Goal: Information Seeking & Learning: Find specific fact

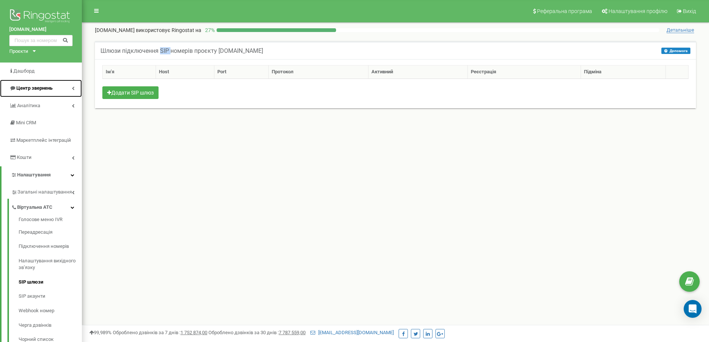
drag, startPoint x: 43, startPoint y: 87, endPoint x: 112, endPoint y: 85, distance: 69.3
click at [44, 87] on span "Центр звернень" at bounding box center [34, 88] width 37 height 6
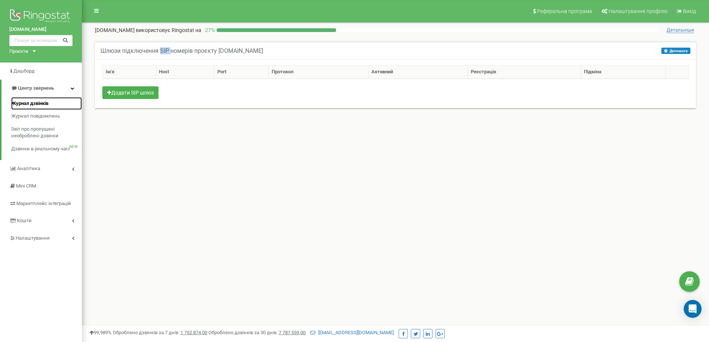
click at [54, 106] on link "Журнал дзвінків" at bounding box center [46, 103] width 71 height 13
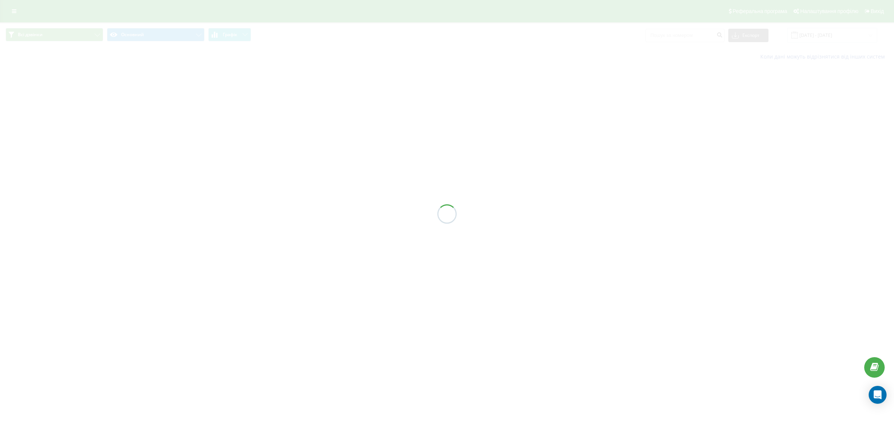
click at [697, 161] on div at bounding box center [447, 214] width 894 height 428
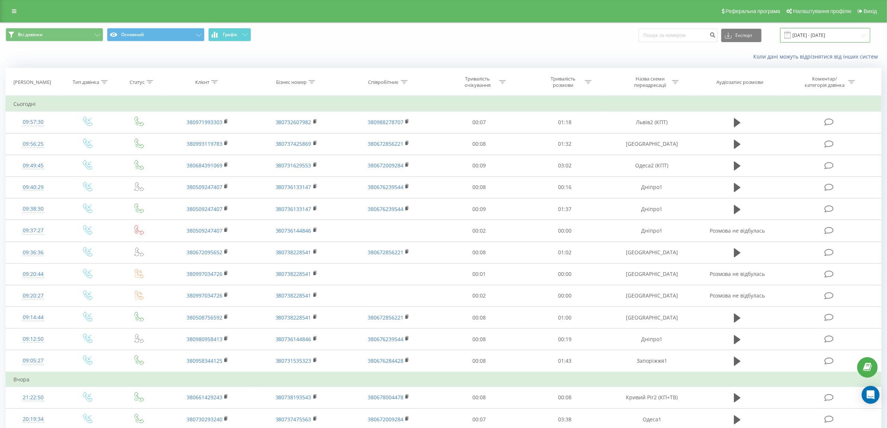
click at [832, 38] on input "22.07.2025 - 22.08.2025" at bounding box center [825, 35] width 90 height 15
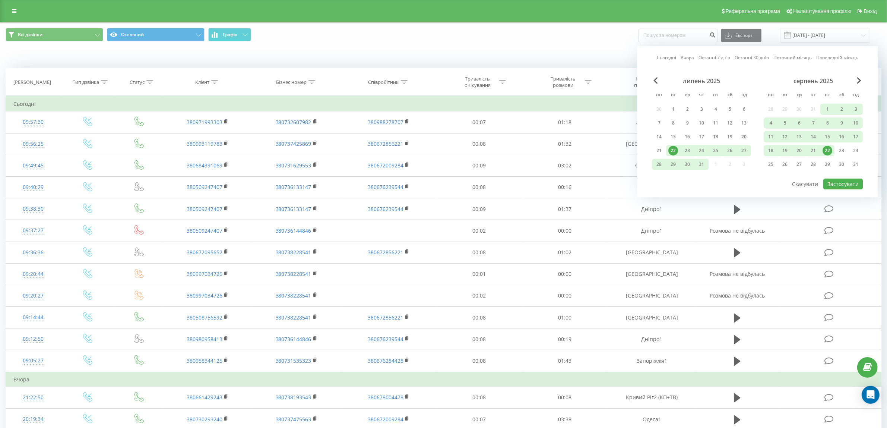
click at [475, 41] on div "Всі дзвінки Основний Графік Експорт .csv .xls .xlsx 22.07.2025 - 22.08.2025 Сьо…" at bounding box center [444, 35] width 876 height 15
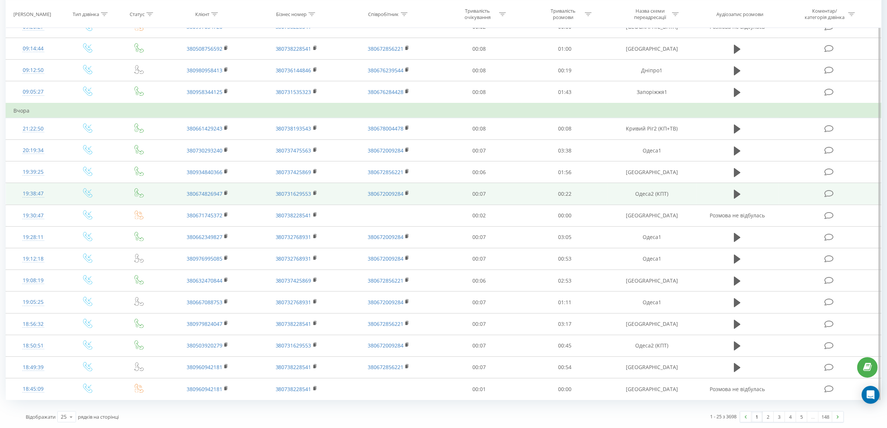
scroll to position [270, 0]
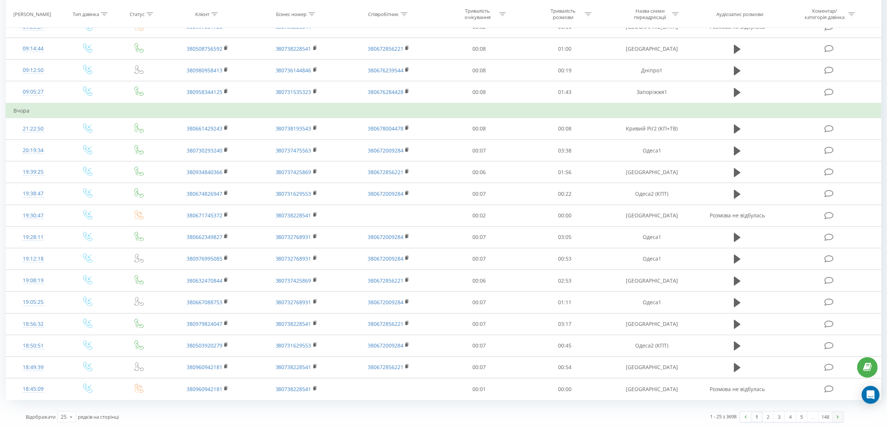
click at [835, 418] on link at bounding box center [837, 416] width 11 height 10
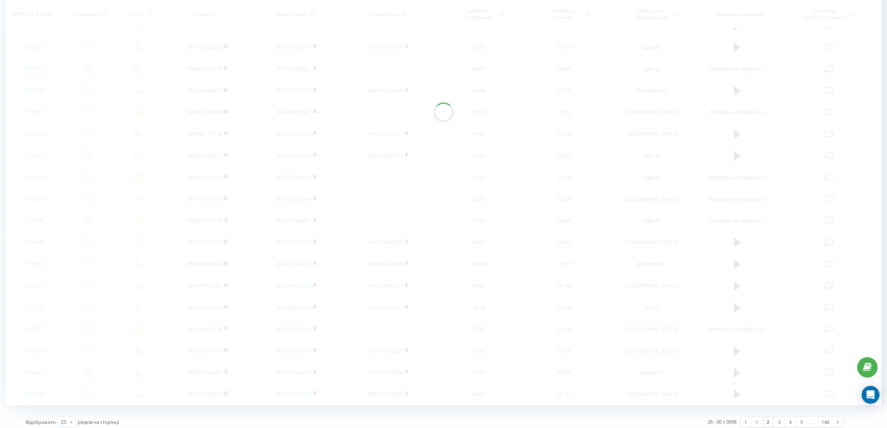
scroll to position [256, 0]
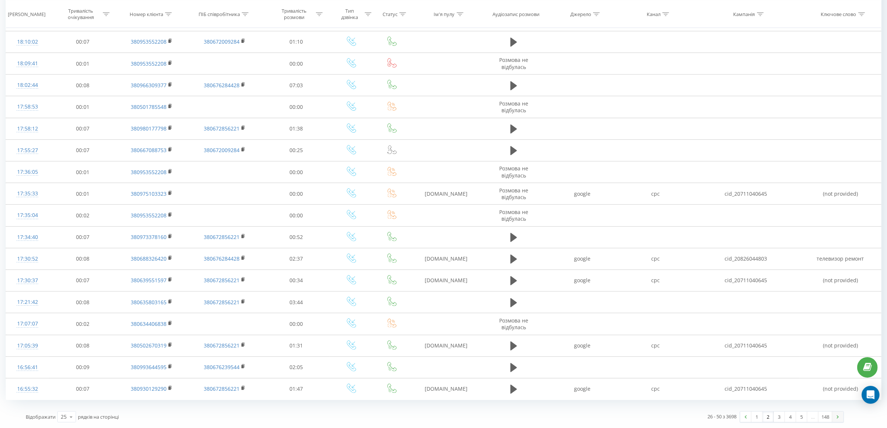
click at [840, 419] on link at bounding box center [837, 416] width 11 height 10
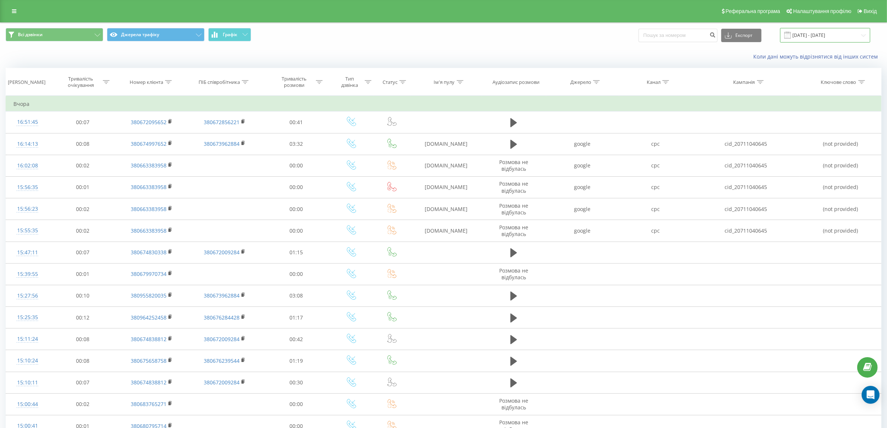
click at [830, 36] on input "[DATE] - [DATE]" at bounding box center [825, 35] width 90 height 15
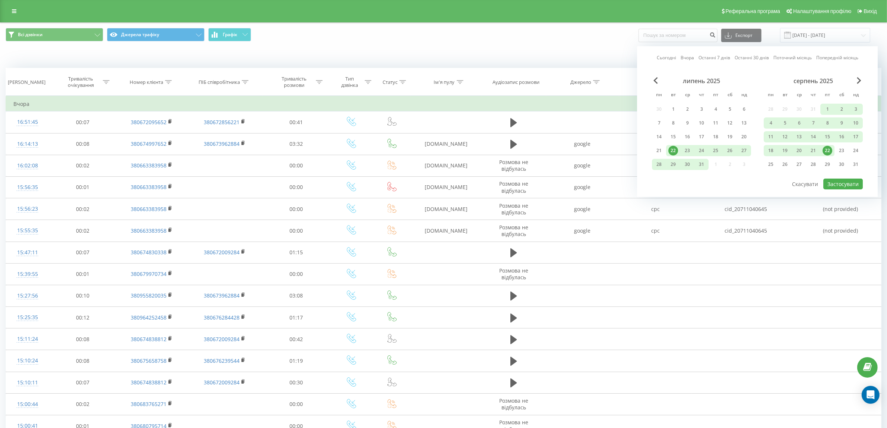
click at [821, 148] on div "22" at bounding box center [827, 150] width 14 height 11
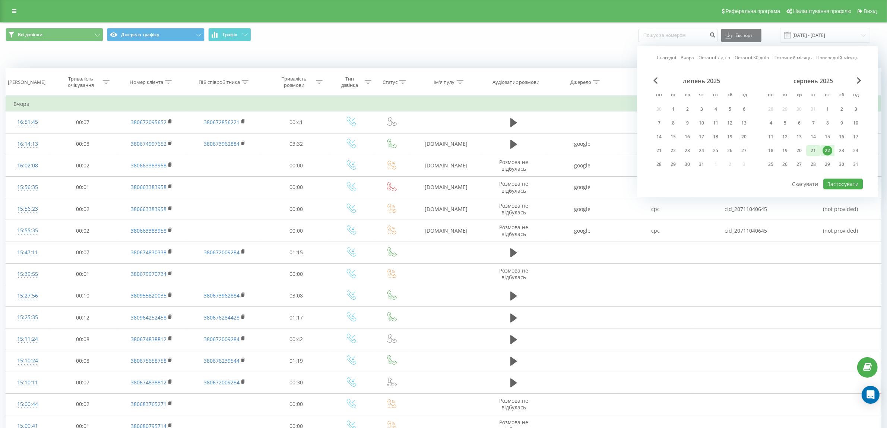
click at [810, 147] on div "21" at bounding box center [813, 151] width 10 height 10
click at [844, 183] on button "Застосувати" at bounding box center [842, 183] width 39 height 11
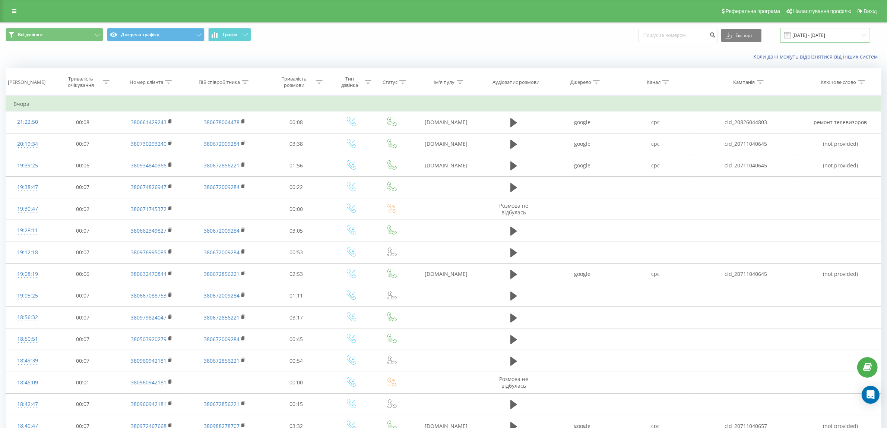
click at [815, 35] on input "[DATE] - [DATE]" at bounding box center [825, 35] width 90 height 15
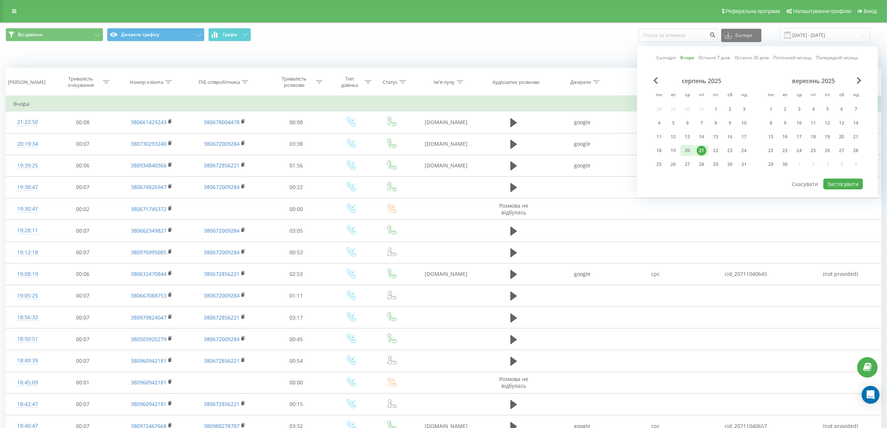
click at [691, 146] on div "20" at bounding box center [687, 151] width 10 height 10
click at [690, 146] on div "20" at bounding box center [687, 151] width 10 height 10
click at [851, 184] on button "Застосувати" at bounding box center [842, 183] width 39 height 11
type input "20.08.2025 - 20.08.2025"
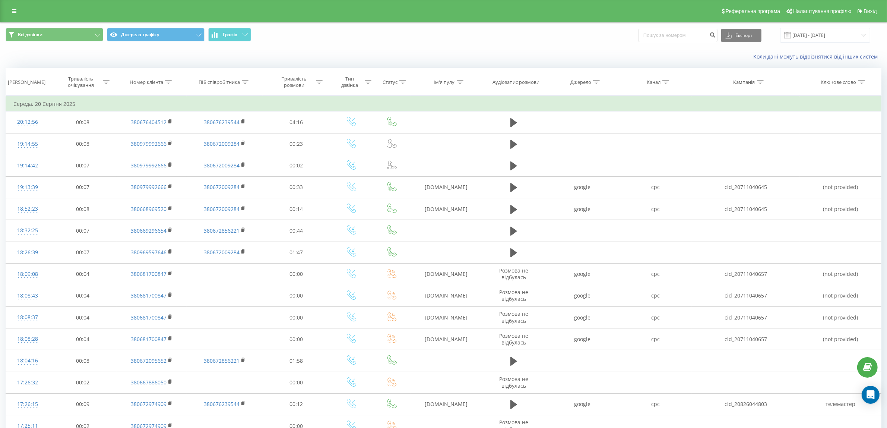
click at [164, 83] on div "Номер клієнта" at bounding box center [151, 82] width 42 height 6
click at [163, 135] on input "text" at bounding box center [152, 135] width 66 height 13
paste input "anonymous"
type input "anonymous"
click at [166, 150] on span "OK" at bounding box center [167, 150] width 21 height 12
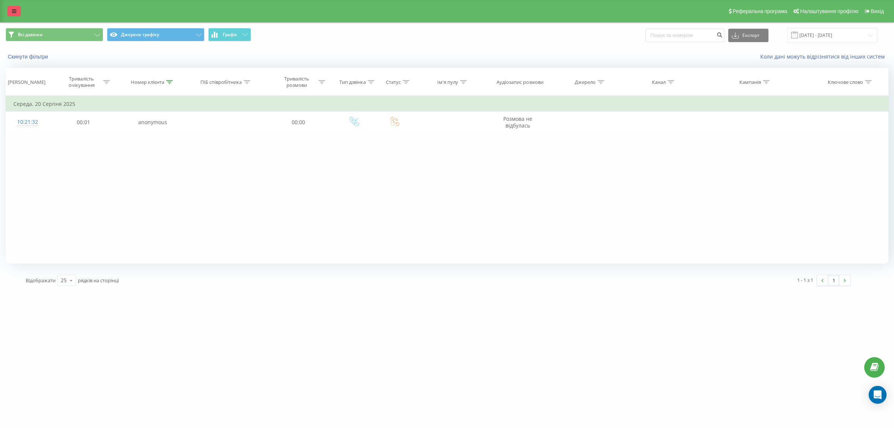
click at [13, 11] on icon at bounding box center [14, 11] width 4 height 5
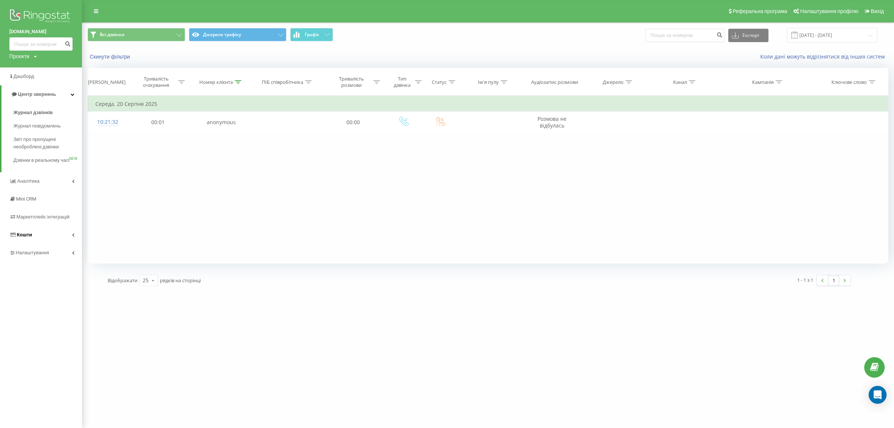
click at [57, 243] on link "Кошти" at bounding box center [41, 235] width 82 height 18
click at [45, 296] on span "Налаштування" at bounding box center [30, 292] width 42 height 7
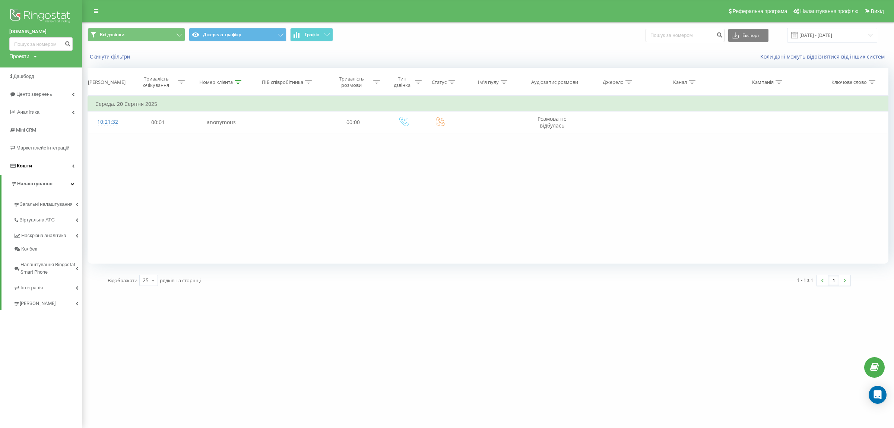
click at [53, 170] on link "Кошти" at bounding box center [41, 166] width 82 height 18
click at [68, 200] on span "Управління продуктами" at bounding box center [41, 197] width 57 height 7
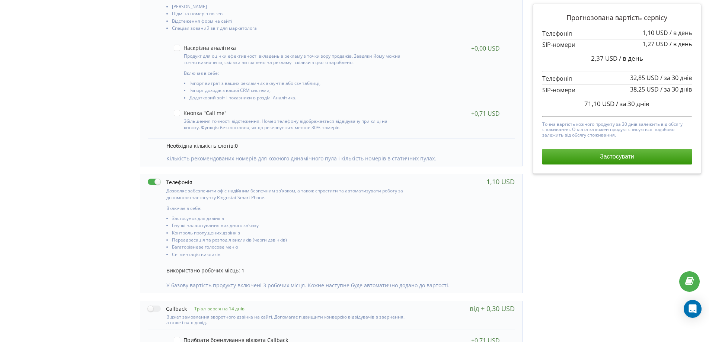
scroll to position [258, 0]
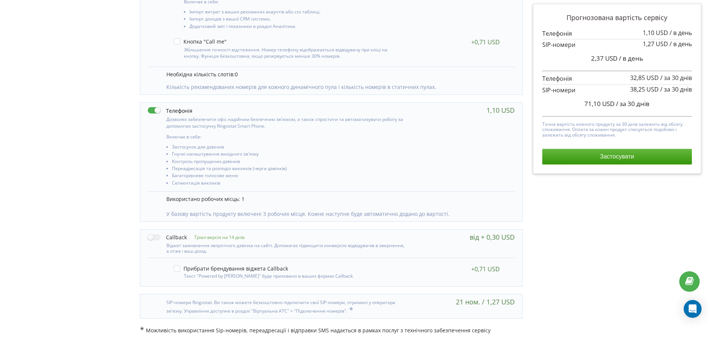
click at [345, 311] on div at bounding box center [276, 306] width 257 height 16
drag, startPoint x: 383, startPoint y: 309, endPoint x: 415, endPoint y: 304, distance: 32.0
click at [383, 309] on div at bounding box center [276, 306] width 257 height 16
click at [505, 304] on div "21 ном. / 1,27 USD" at bounding box center [485, 301] width 59 height 7
click at [435, 305] on div "21 ном. / 1,27 USD" at bounding box center [331, 306] width 382 height 23
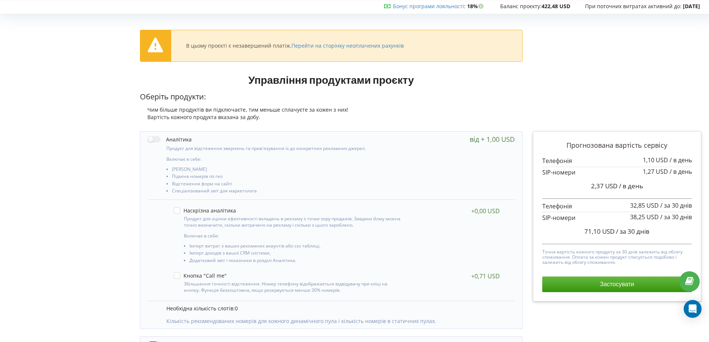
scroll to position [0, 0]
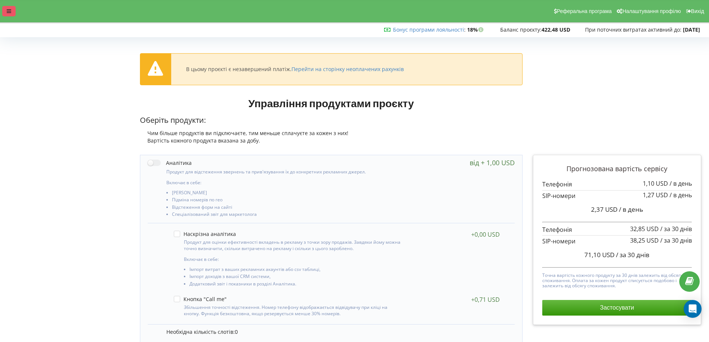
click at [9, 12] on icon at bounding box center [9, 11] width 4 height 5
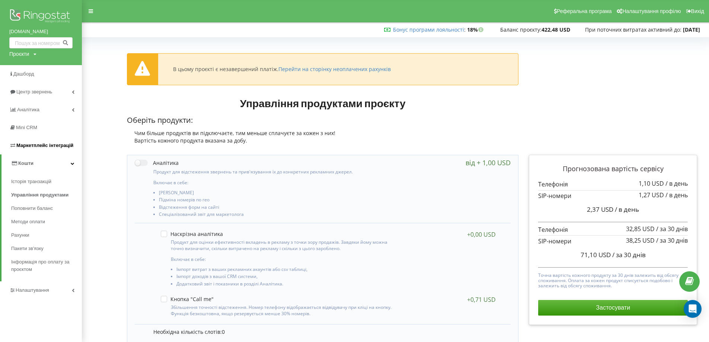
click at [63, 146] on span "Маркетплейс інтеграцій" at bounding box center [44, 146] width 57 height 6
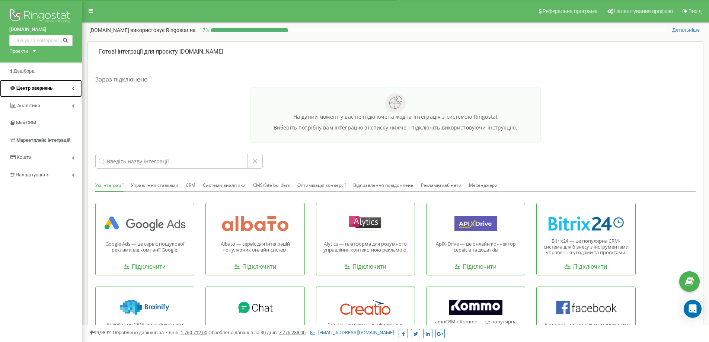
click at [53, 92] on link "Центр звернень" at bounding box center [41, 89] width 82 height 18
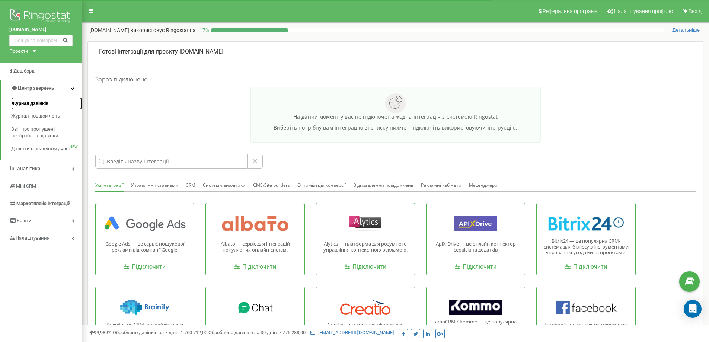
drag, startPoint x: 26, startPoint y: 98, endPoint x: 221, endPoint y: 117, distance: 196.1
click at [27, 98] on link "Журнал дзвінків" at bounding box center [46, 103] width 71 height 13
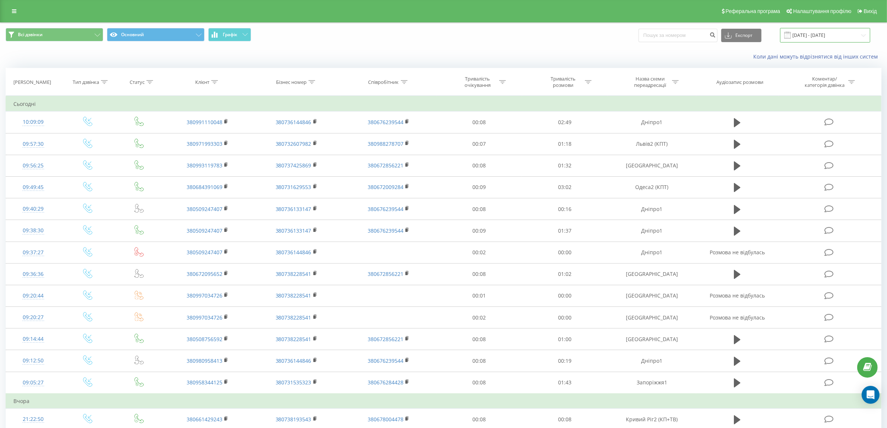
click at [845, 38] on input "[DATE] - [DATE]" at bounding box center [825, 35] width 90 height 15
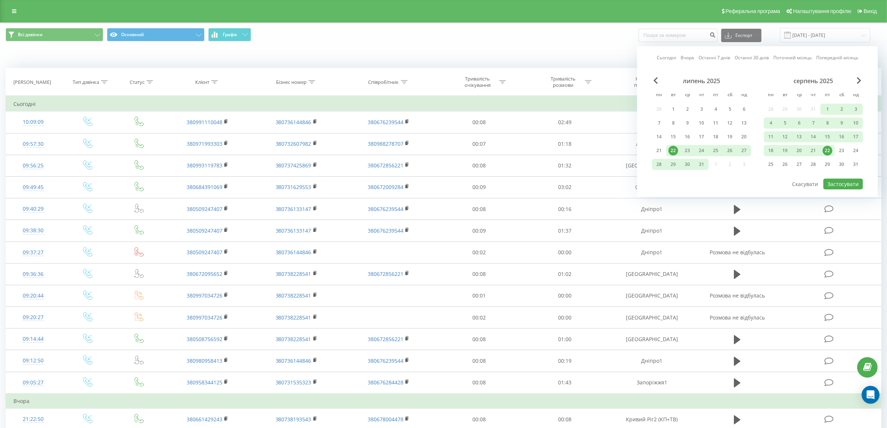
click at [693, 58] on link "Вчора" at bounding box center [686, 57] width 13 height 7
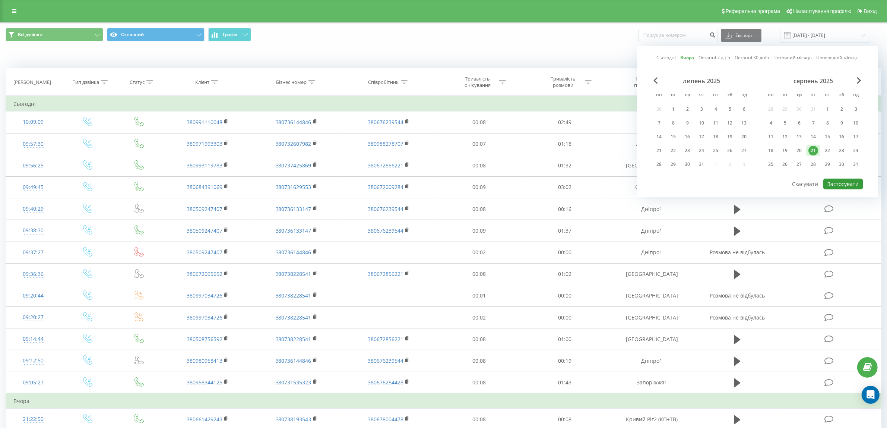
click at [854, 181] on button "Застосувати" at bounding box center [842, 183] width 39 height 11
type input "[DATE] - [DATE]"
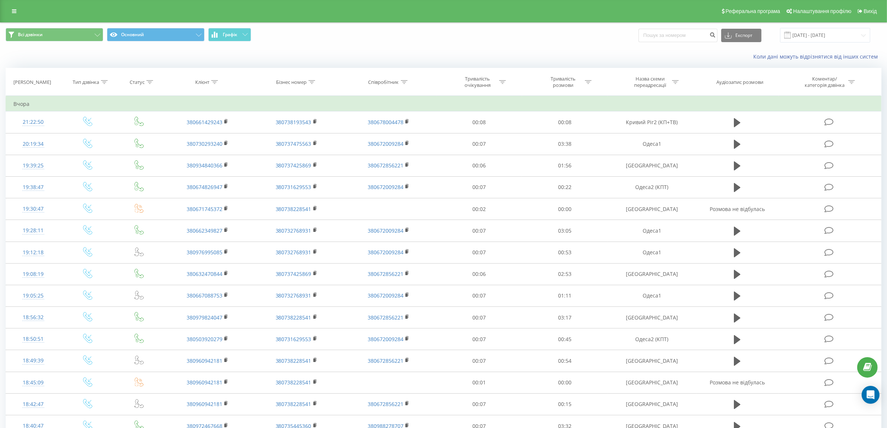
click at [216, 80] on icon at bounding box center [214, 82] width 7 height 4
click at [210, 136] on input "text" at bounding box center [208, 135] width 66 height 13
paste input "Київ2"
type input "Київ2"
click at [244, 102] on icon at bounding box center [243, 101] width 4 height 4
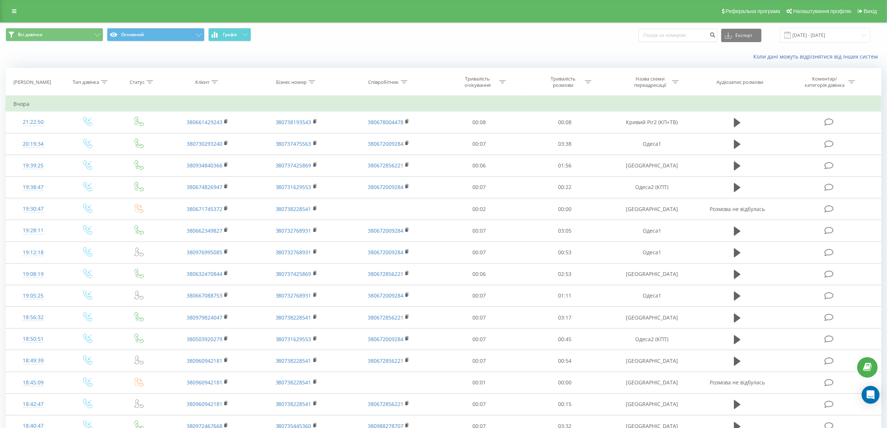
click at [677, 82] on icon at bounding box center [675, 82] width 7 height 4
drag, startPoint x: 649, startPoint y: 133, endPoint x: 656, endPoint y: 135, distance: 7.4
click at [649, 133] on input "text" at bounding box center [652, 135] width 66 height 13
paste input "Київ2"
type input "Київ2"
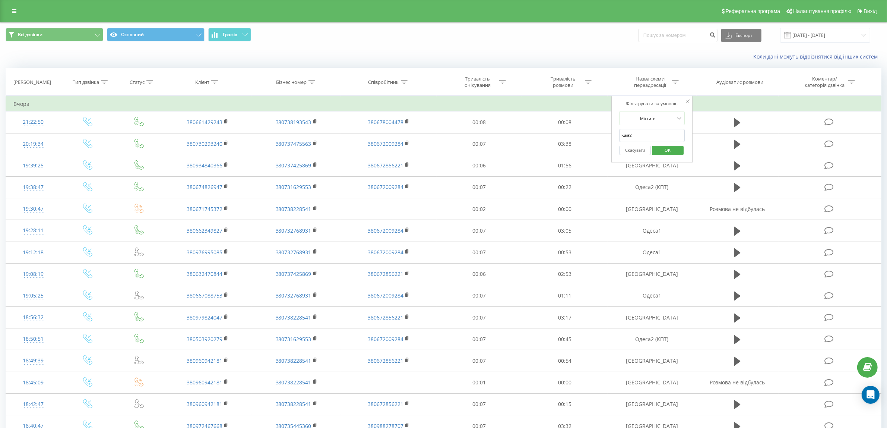
drag, startPoint x: 670, startPoint y: 150, endPoint x: 755, endPoint y: 120, distance: 90.3
click at [670, 149] on span "OK" at bounding box center [667, 150] width 21 height 12
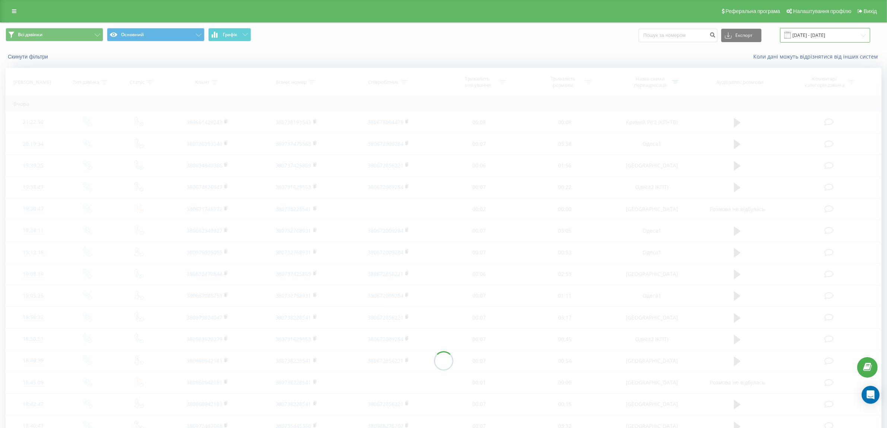
click at [835, 36] on input "[DATE] - [DATE]" at bounding box center [825, 35] width 90 height 15
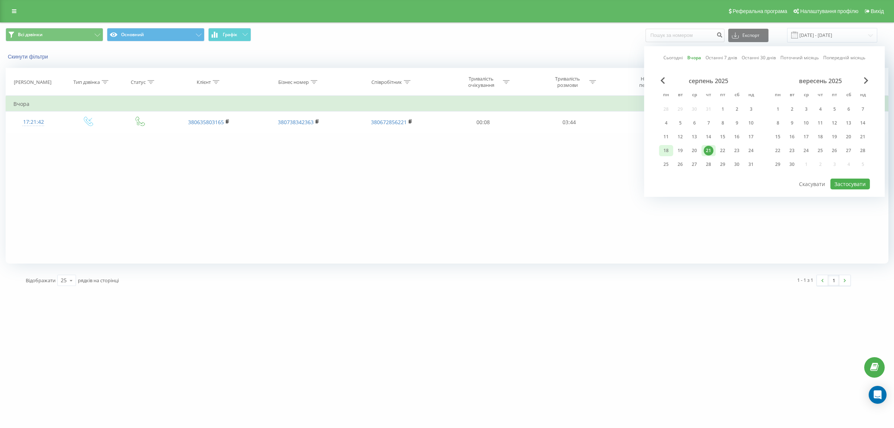
click at [664, 150] on div "18" at bounding box center [666, 151] width 10 height 10
click at [724, 149] on div "22" at bounding box center [723, 151] width 10 height 10
click at [842, 182] on button "Застосувати" at bounding box center [849, 183] width 39 height 11
type input "[DATE] - [DATE]"
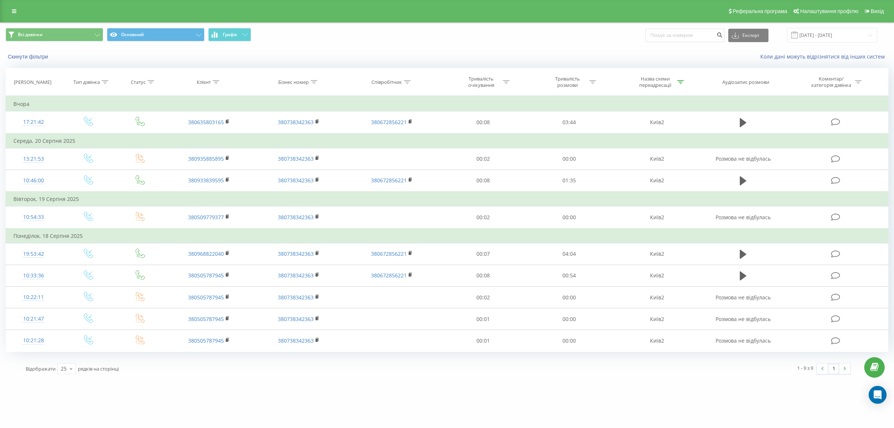
click at [668, 370] on div "1 - 9 з 9 1" at bounding box center [647, 369] width 418 height 22
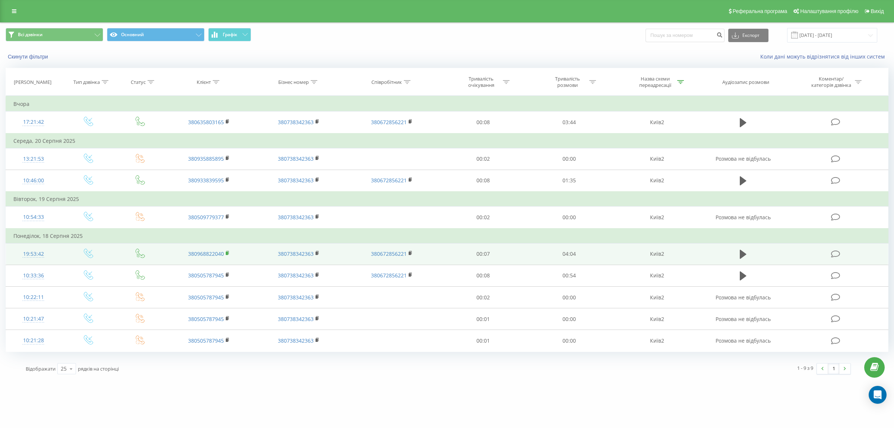
click at [229, 253] on icon at bounding box center [228, 252] width 4 height 5
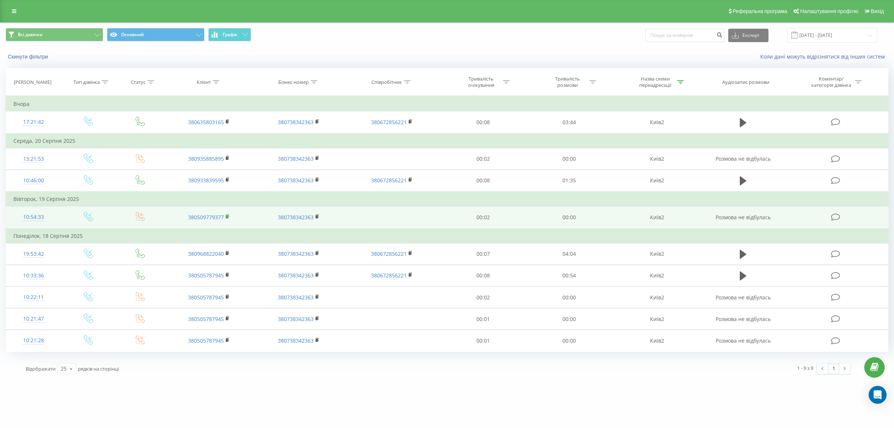
click at [226, 215] on rect at bounding box center [227, 216] width 2 height 3
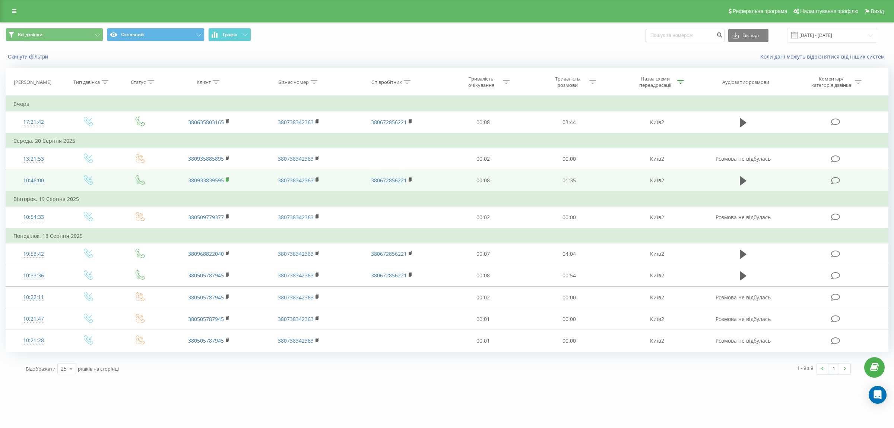
click at [229, 180] on icon at bounding box center [228, 179] width 4 height 5
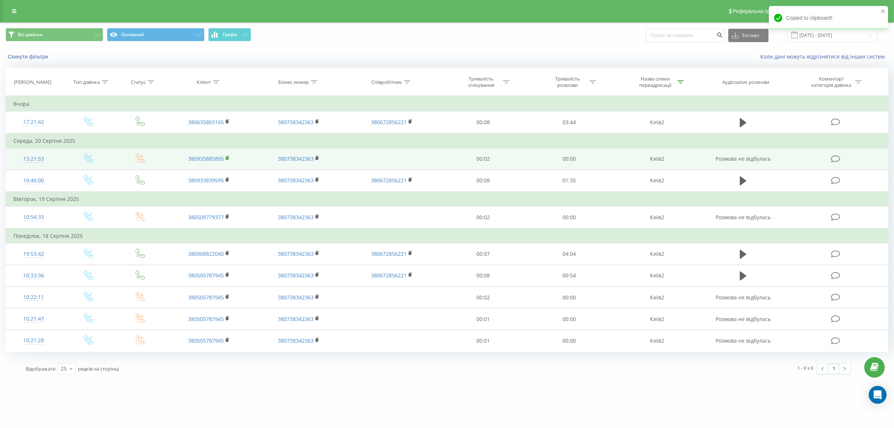
click at [228, 157] on rect at bounding box center [227, 157] width 2 height 3
click at [229, 157] on icon at bounding box center [228, 157] width 4 height 5
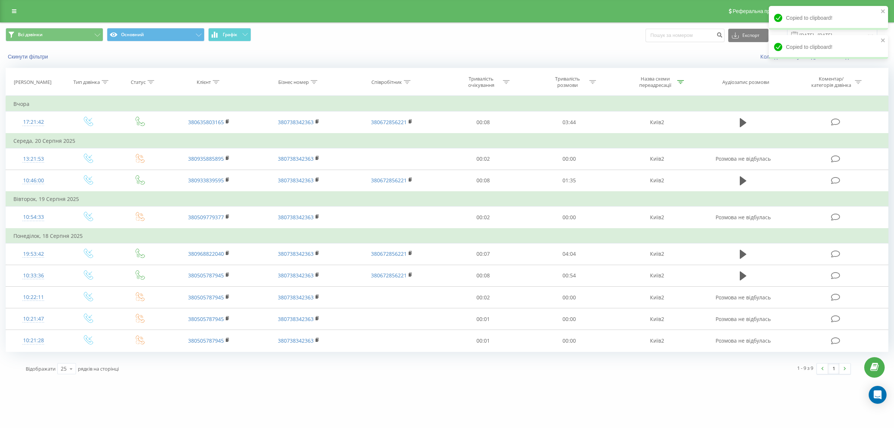
drag, startPoint x: 227, startPoint y: 120, endPoint x: 308, endPoint y: 98, distance: 83.9
click at [228, 120] on rect at bounding box center [227, 121] width 2 height 3
click at [218, 80] on icon at bounding box center [216, 82] width 7 height 4
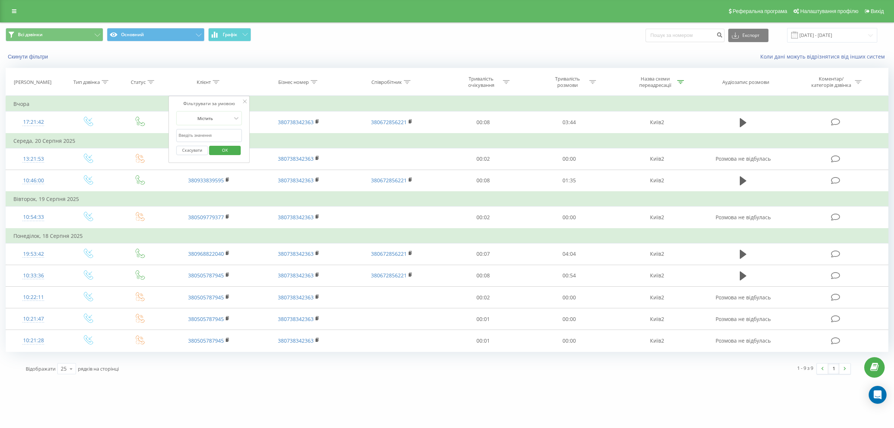
click at [220, 136] on input "text" at bounding box center [210, 135] width 66 height 13
paste input "380951303109"
click at [229, 146] on span "OK" at bounding box center [225, 150] width 21 height 12
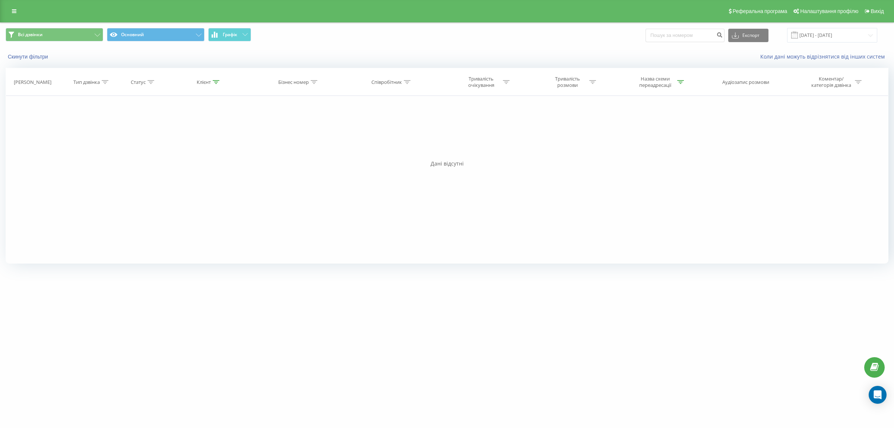
click at [679, 81] on icon at bounding box center [680, 82] width 7 height 4
click at [642, 152] on button "Скасувати" at bounding box center [641, 150] width 32 height 9
click at [215, 79] on div at bounding box center [216, 82] width 7 height 6
click at [213, 134] on input "380951303109" at bounding box center [210, 135] width 66 height 13
paste input "66382098"
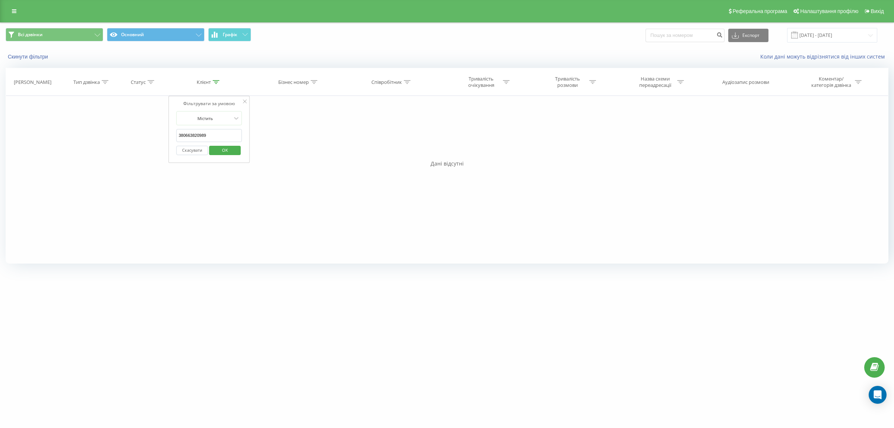
type input "380663820989"
click at [229, 151] on span "OK" at bounding box center [225, 150] width 21 height 12
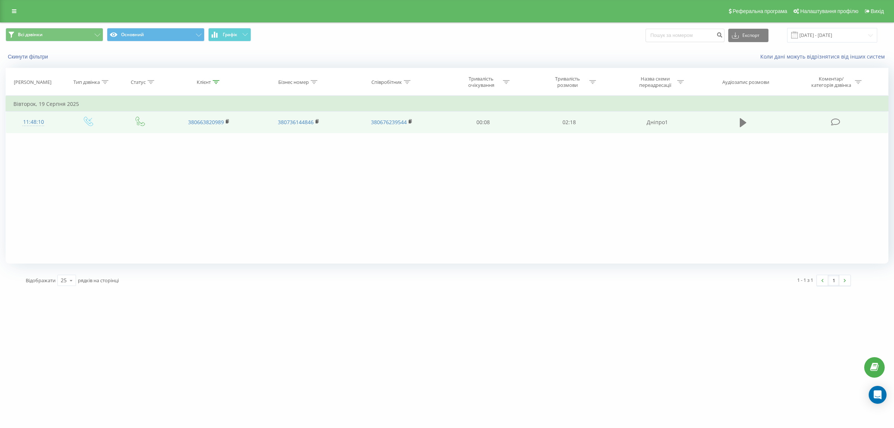
click at [746, 122] on icon at bounding box center [743, 122] width 7 height 9
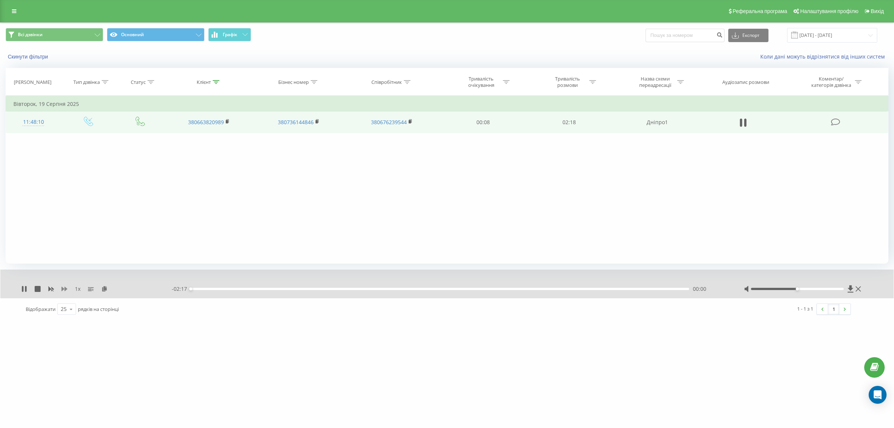
click at [62, 291] on icon at bounding box center [64, 288] width 6 height 4
drag, startPoint x: 259, startPoint y: 286, endPoint x: 276, endPoint y: 285, distance: 17.5
click at [263, 286] on div "- 02:16 00:01 00:01" at bounding box center [449, 288] width 554 height 7
click at [319, 291] on div "- 02:15 00:01 00:01" at bounding box center [449, 288] width 554 height 7
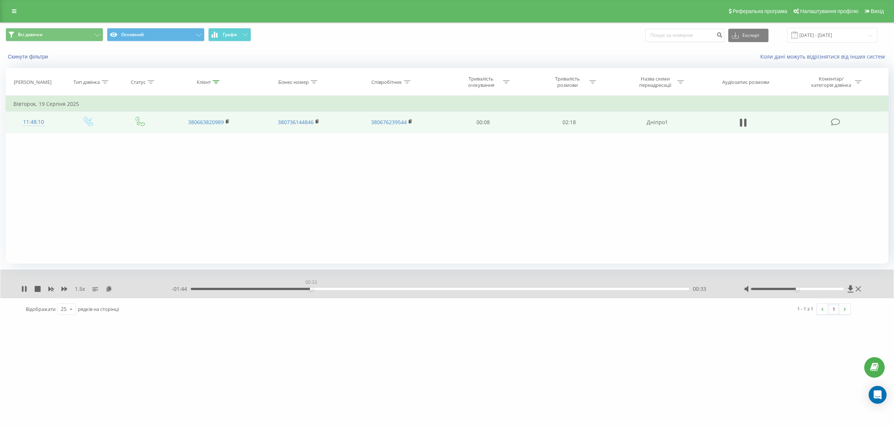
click at [311, 289] on div "00:33" at bounding box center [440, 289] width 498 height 2
click at [346, 287] on div "- 01:43 00:34 00:34" at bounding box center [449, 288] width 554 height 7
drag, startPoint x: 361, startPoint y: 289, endPoint x: 386, endPoint y: 289, distance: 25.0
click at [364, 289] on div "00:34" at bounding box center [440, 289] width 498 height 2
click at [747, 121] on button at bounding box center [742, 122] width 11 height 11
